Goal: Communication & Community: Participate in discussion

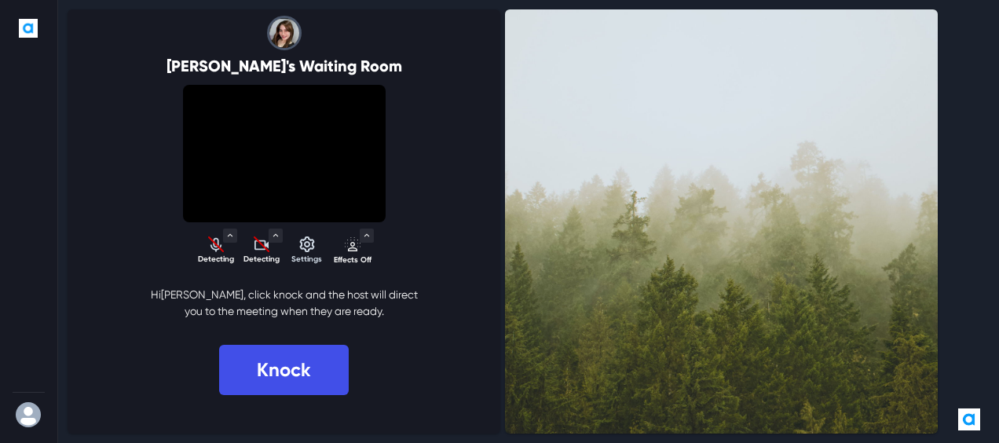
select select "default"
select select "f137554359abc17cd3b347c5abb331bc3e14c82b02b96305e6c83f9e47ef2e02"
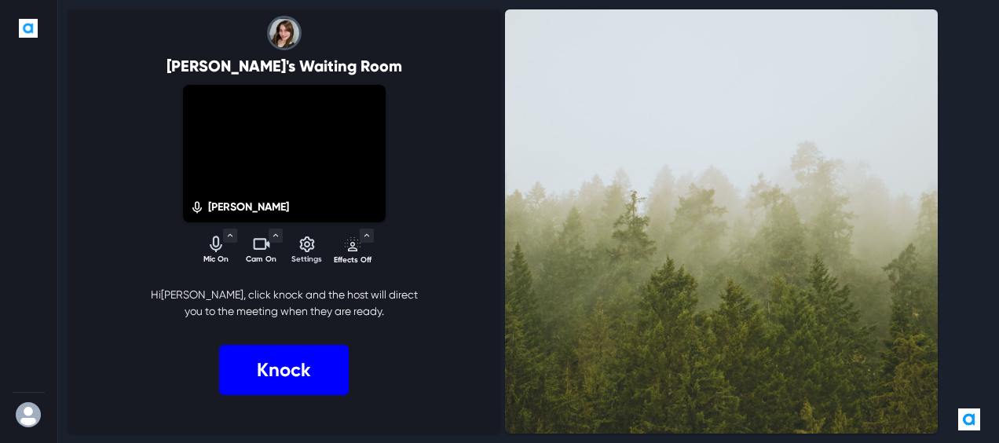
click at [283, 371] on button "Knock" at bounding box center [284, 370] width 130 height 50
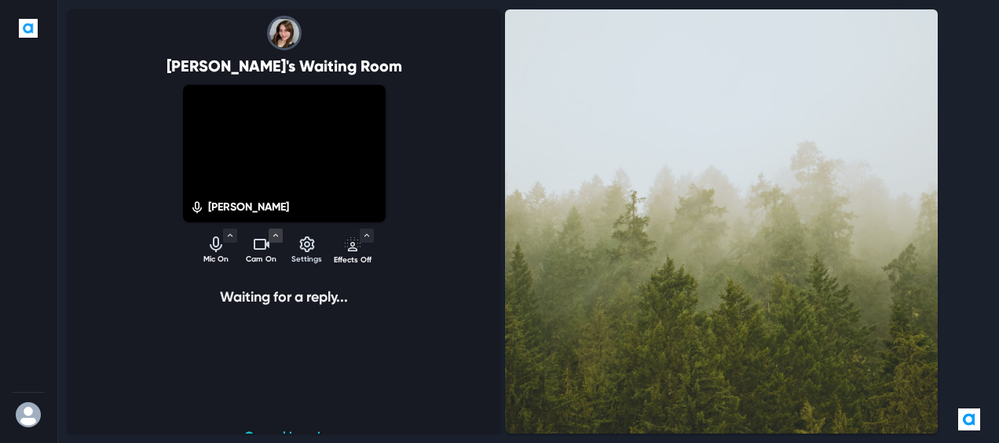
click at [272, 236] on icon "Toggle Menu" at bounding box center [274, 234] width 5 height 3
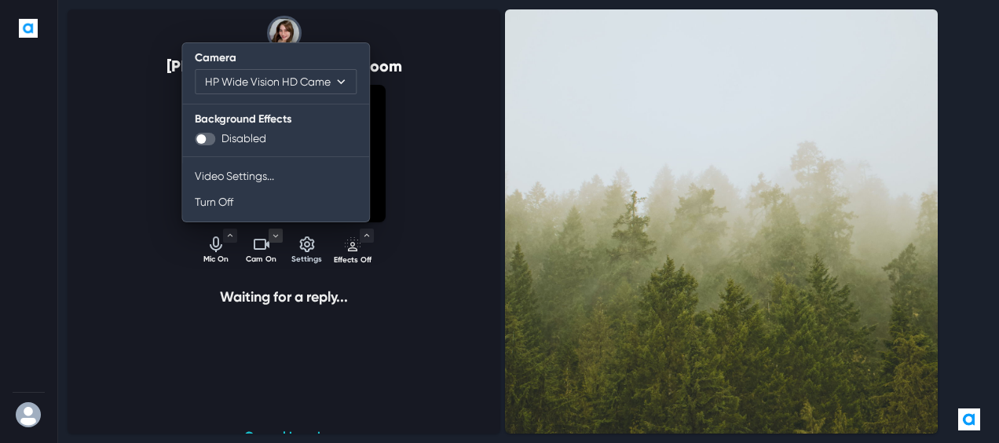
click at [201, 138] on span at bounding box center [205, 139] width 20 height 13
click at [195, 133] on input "checkbox" at bounding box center [194, 132] width 1 height 1
checkbox input "true"
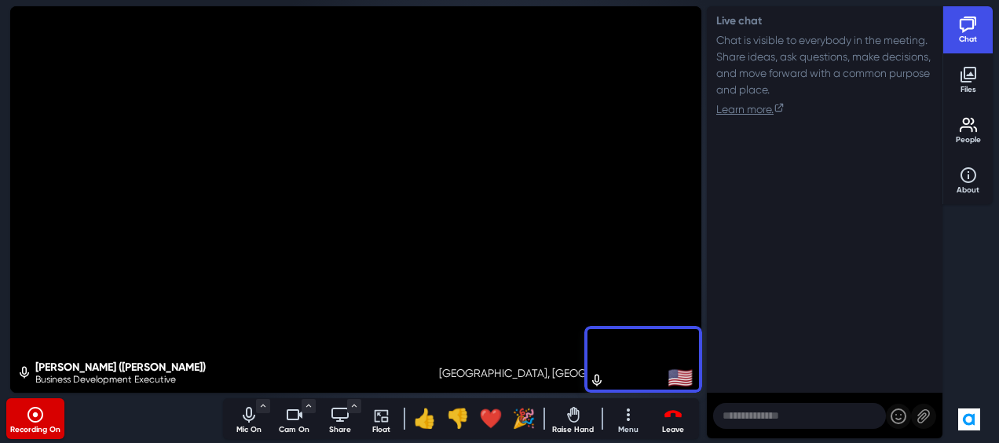
click at [249, 414] on icon "Mute audio" at bounding box center [248, 414] width 19 height 19
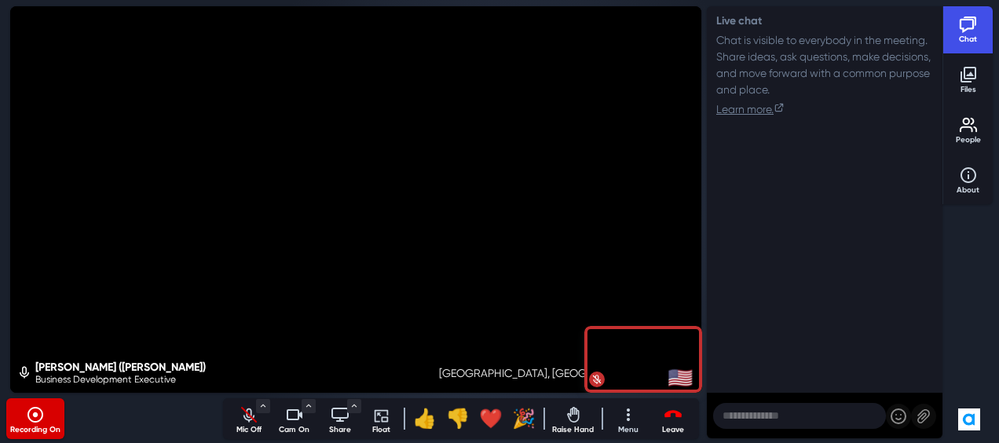
click at [246, 416] on icon "Unmute audio" at bounding box center [248, 418] width 11 height 7
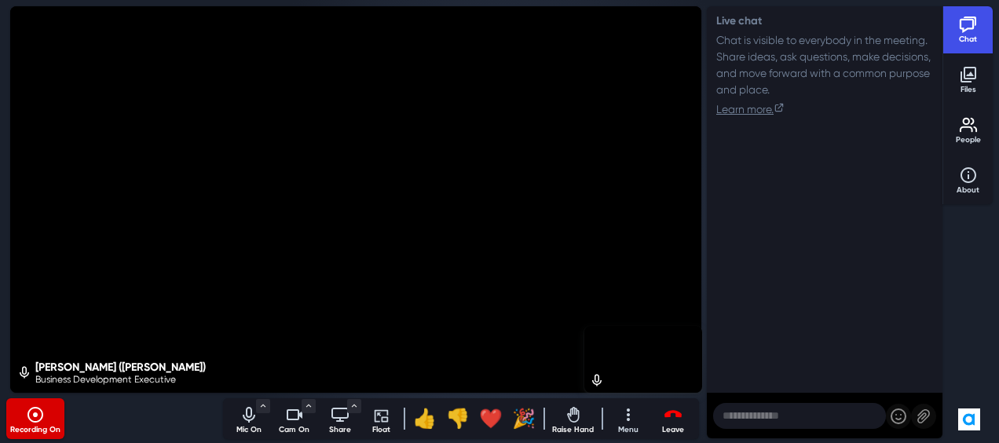
click at [247, 417] on icon "Mute audio" at bounding box center [248, 414] width 19 height 19
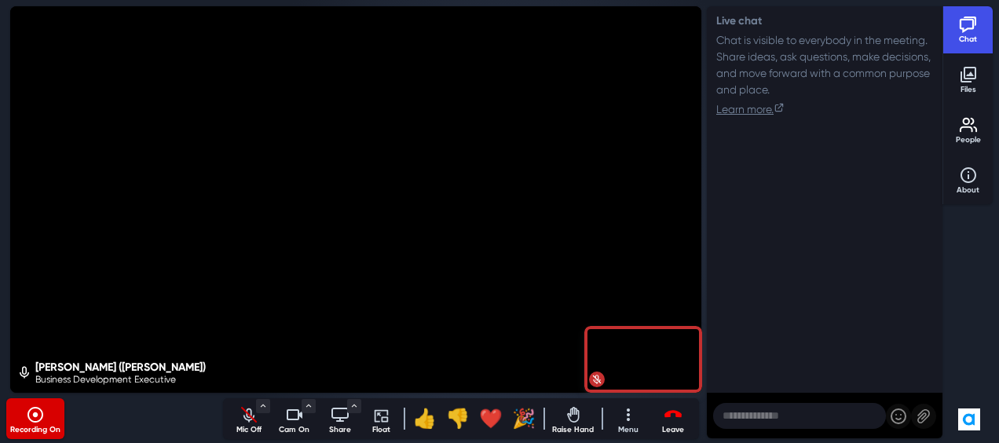
click at [247, 413] on icon "Unmute audio" at bounding box center [248, 413] width 5 height 10
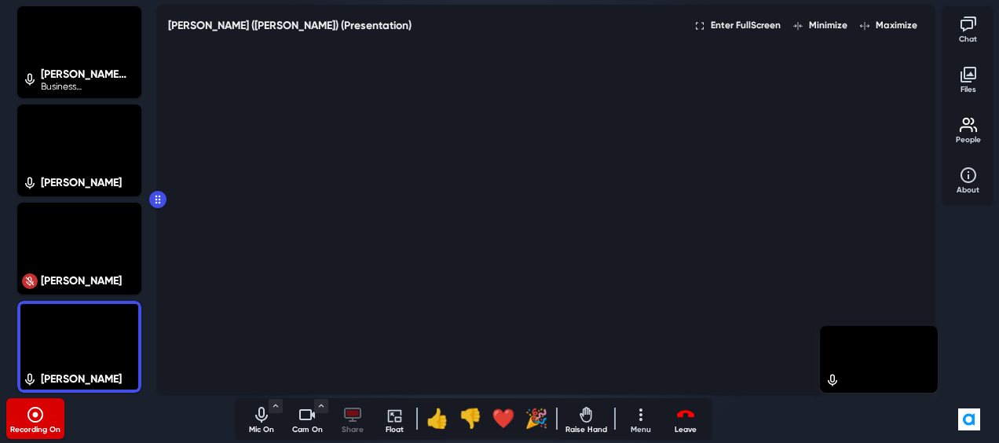
click at [263, 418] on icon "Mute audio" at bounding box center [261, 414] width 19 height 19
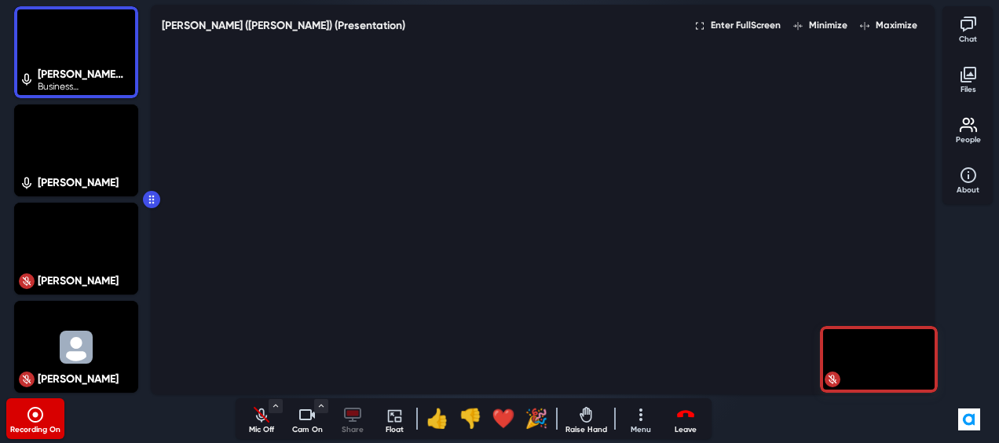
click at [405, 219] on video at bounding box center [542, 215] width 775 height 349
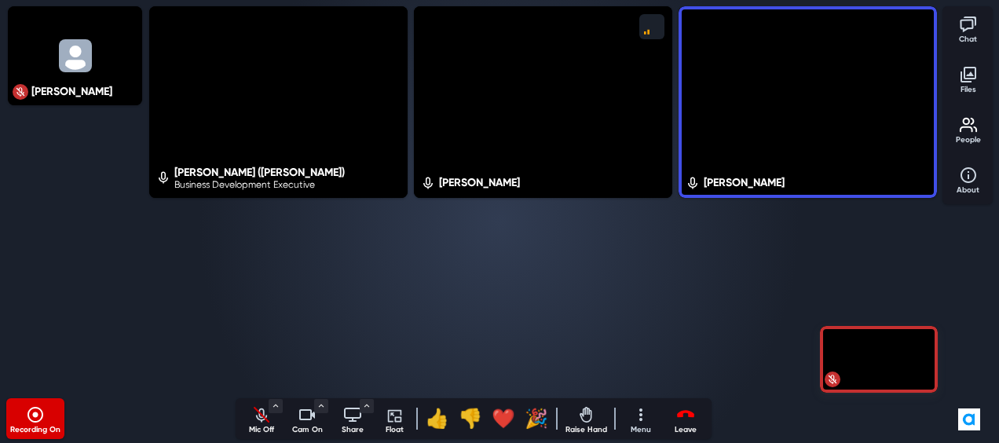
click at [965, 30] on icon "Toggle chat" at bounding box center [965, 25] width 13 height 13
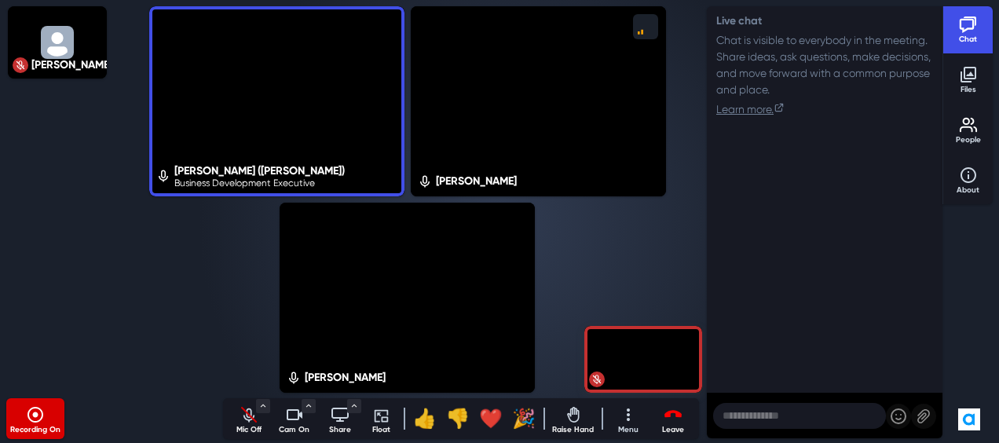
click at [785, 415] on textarea at bounding box center [799, 416] width 173 height 26
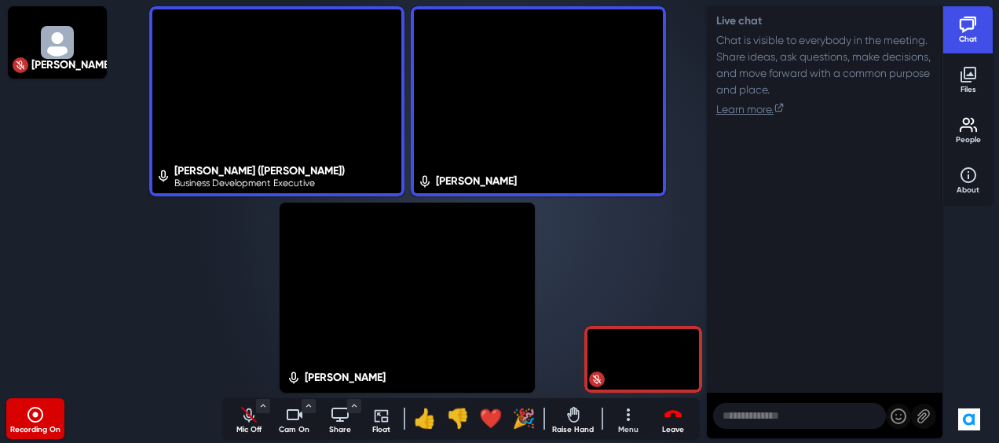
type textarea "*"
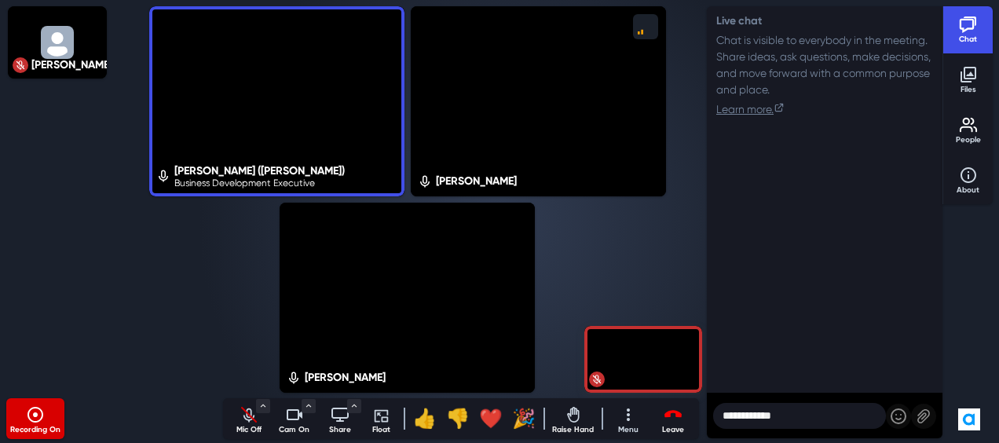
type textarea "**********"
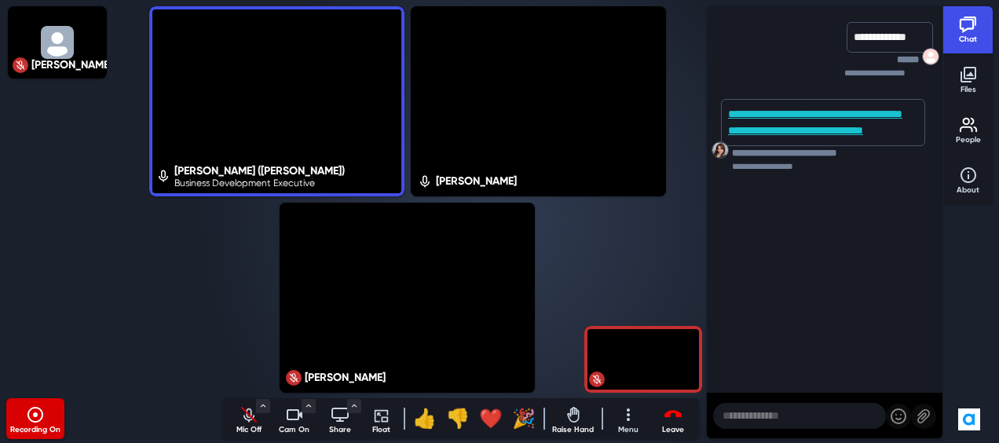
click at [243, 410] on icon "Unmute audio" at bounding box center [248, 414] width 19 height 19
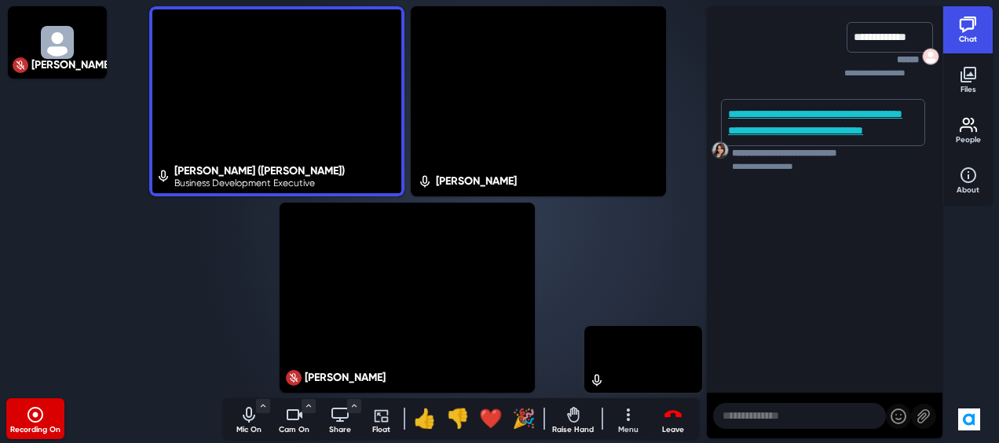
click at [243, 410] on icon "Mute audio" at bounding box center [248, 414] width 19 height 19
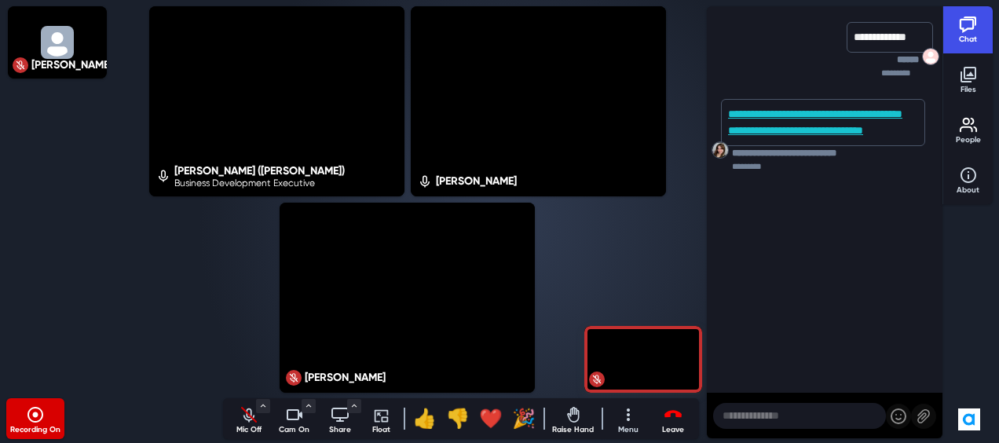
click at [243, 410] on icon "Unmute audio" at bounding box center [248, 414] width 19 height 19
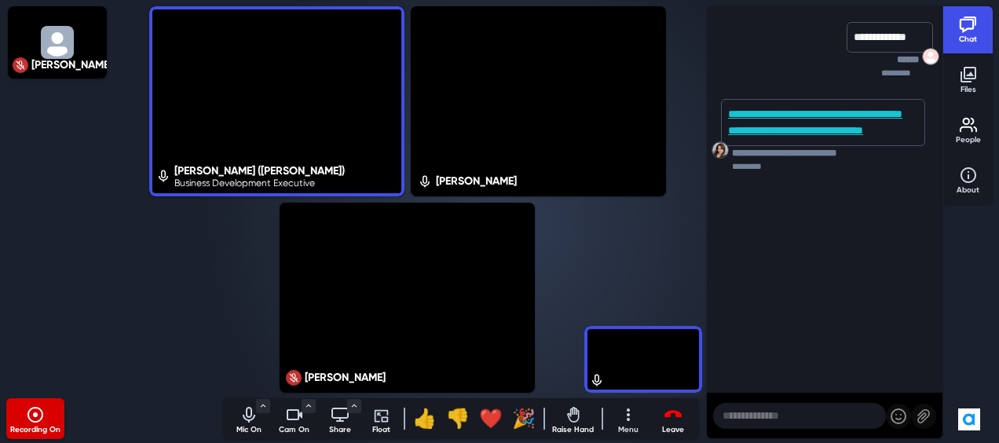
click at [243, 410] on icon "Mute audio" at bounding box center [248, 414] width 19 height 19
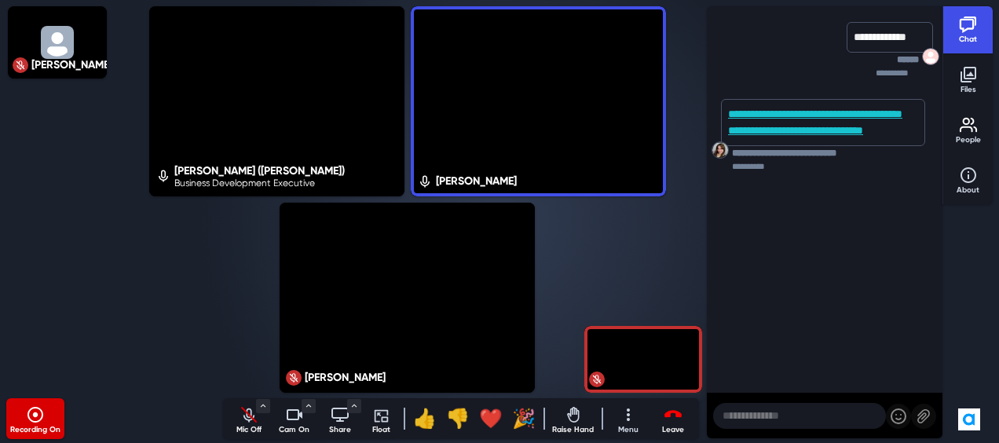
click at [255, 429] on p "Mic Off" at bounding box center [248, 430] width 39 height 12
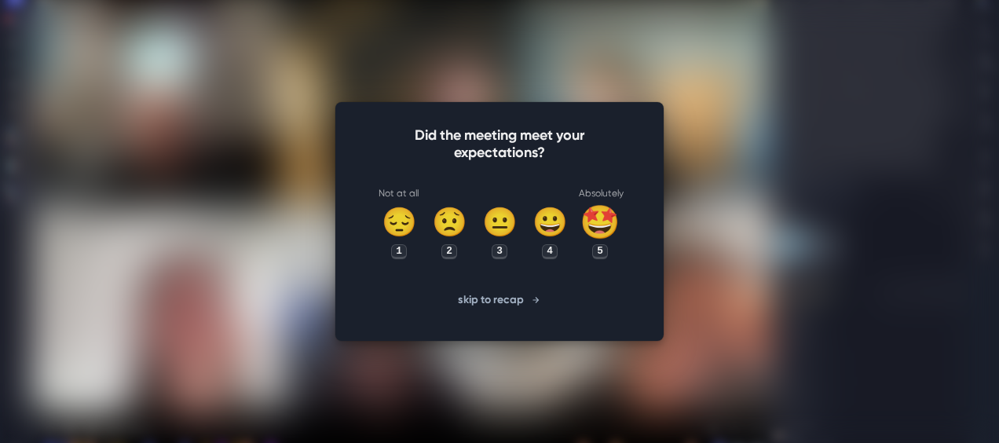
click at [611, 219] on div "🤩" at bounding box center [599, 222] width 41 height 49
